Goal: Task Accomplishment & Management: Use online tool/utility

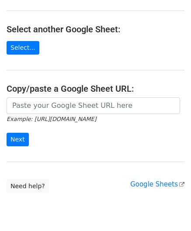
scroll to position [87, 0]
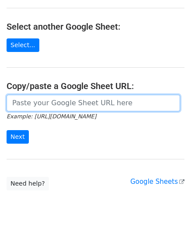
drag, startPoint x: 37, startPoint y: 103, endPoint x: 48, endPoint y: 89, distance: 17.4
click at [37, 103] on input "url" at bounding box center [93, 103] width 173 height 17
paste input "[URL][DOMAIN_NAME]"
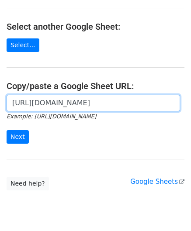
scroll to position [0, 185]
type input "[URL][DOMAIN_NAME]"
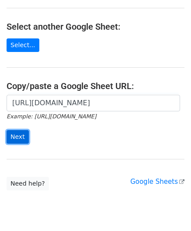
click at [20, 135] on input "Next" at bounding box center [18, 137] width 22 height 14
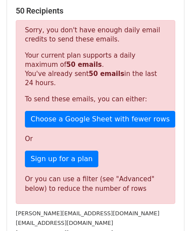
scroll to position [294, 0]
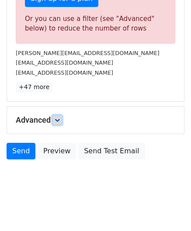
click at [57, 117] on icon at bounding box center [57, 119] width 5 height 5
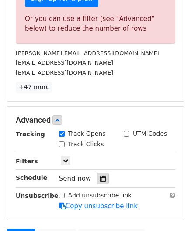
click at [100, 175] on icon at bounding box center [103, 178] width 6 height 6
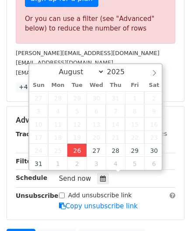
type input "[DATE] 12:00"
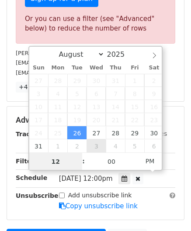
paste input "4"
type input "4"
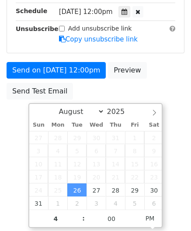
type input "[DATE] 16:00"
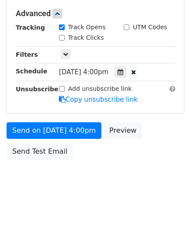
scroll to position [400, 0]
